Goal: Complete application form

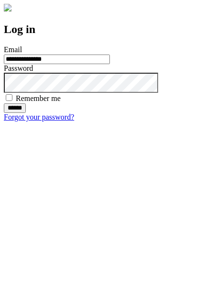
type input "**********"
click at [26, 113] on input "******" at bounding box center [15, 108] width 22 height 10
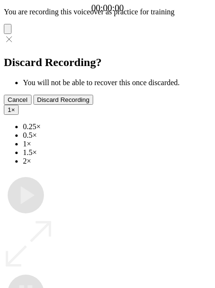
type input "**********"
